Goal: Information Seeking & Learning: Learn about a topic

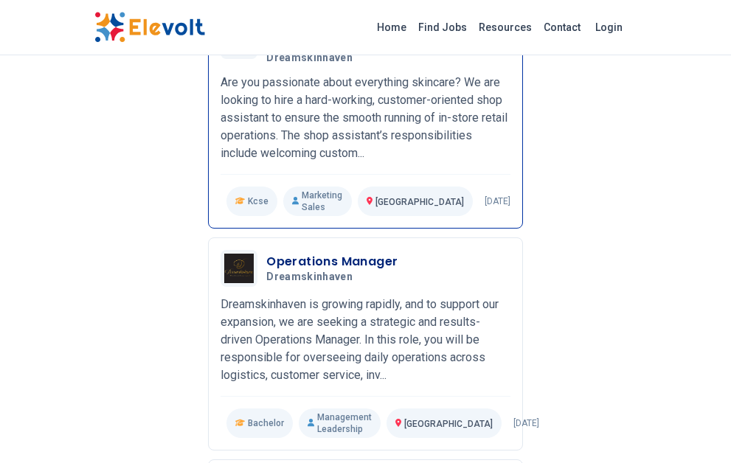
scroll to position [295, 0]
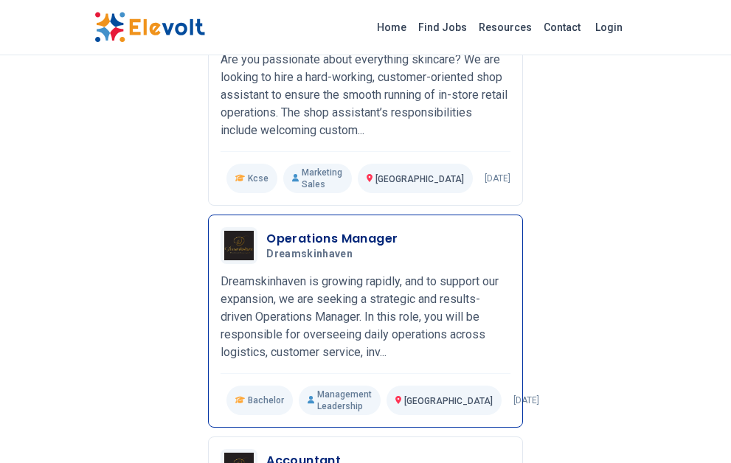
click at [300, 248] on h3 "Operations Manager" at bounding box center [331, 239] width 131 height 18
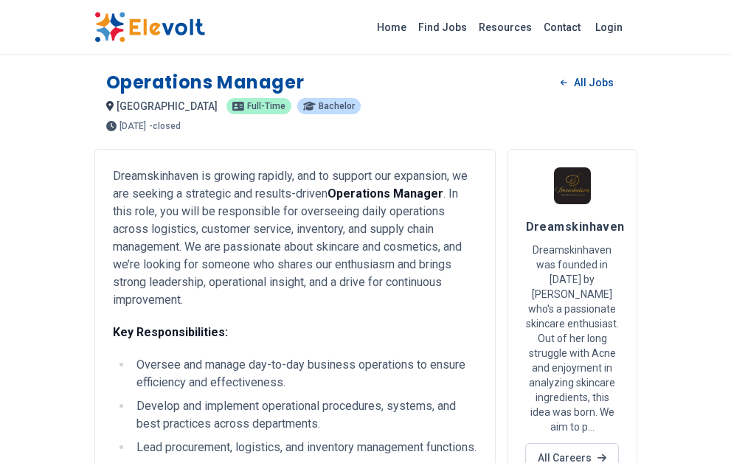
click at [534, 249] on p "Dreamskinhaven was founded in [DATE] by [PERSON_NAME] who's a passionate skinca…" at bounding box center [572, 339] width 93 height 192
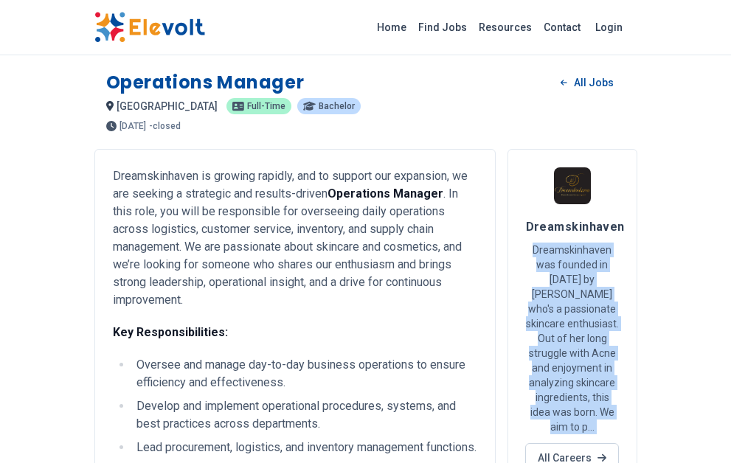
drag, startPoint x: 534, startPoint y: 249, endPoint x: 607, endPoint y: 413, distance: 179.7
click at [607, 413] on p "Dreamskinhaven was founded in [DATE] by [PERSON_NAME] who's a passionate skinca…" at bounding box center [572, 339] width 93 height 192
copy p "Dreamskinhaven was founded in [DATE] by [PERSON_NAME] who's a passionate skinca…"
